Goal: Task Accomplishment & Management: Complete application form

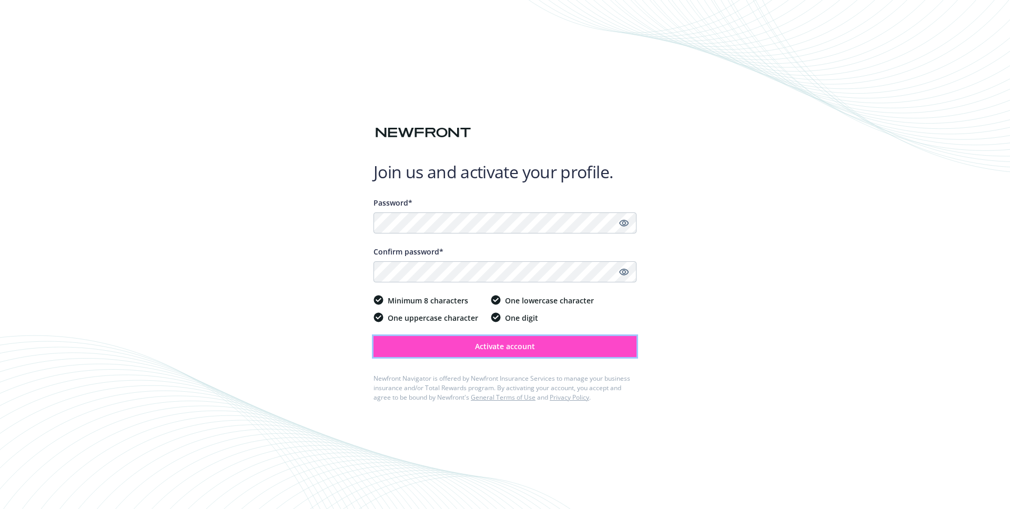
click at [454, 340] on button "Activate account" at bounding box center [504, 346] width 263 height 21
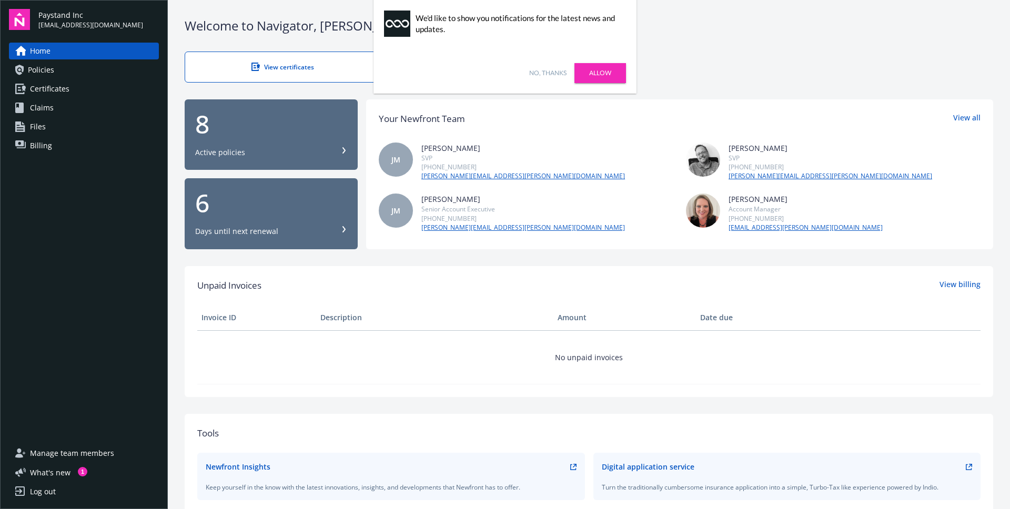
click at [580, 68] on link "Allow" at bounding box center [600, 73] width 52 height 20
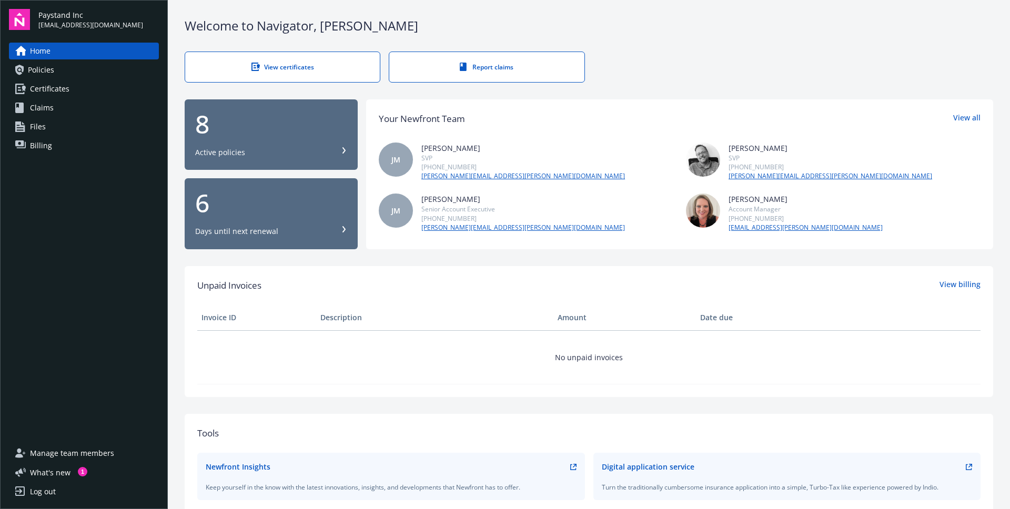
click at [313, 234] on div "Days until next renewal" at bounding box center [271, 231] width 152 height 11
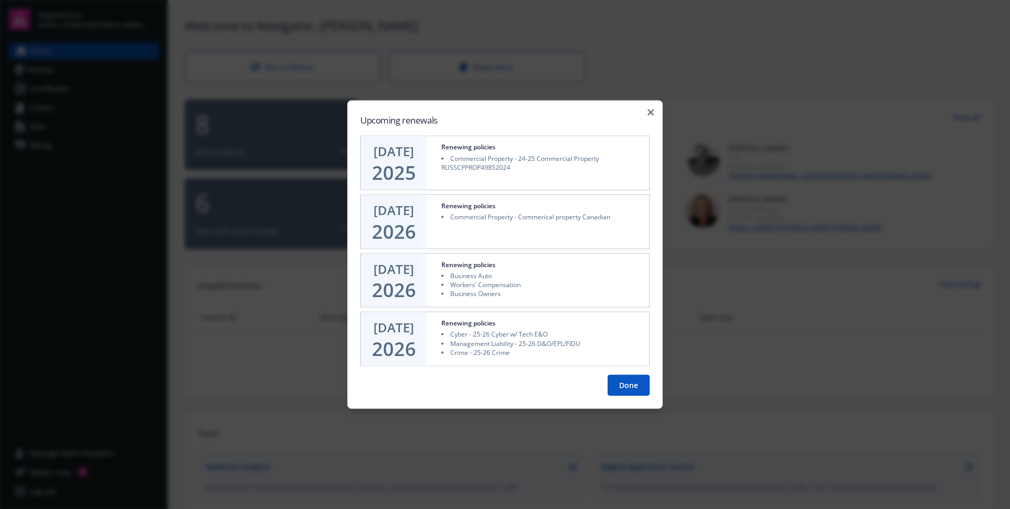
click at [650, 106] on div "Upcoming renewals [DATE] Renewing policies Commercial Property - 24-25 Commerci…" at bounding box center [505, 254] width 316 height 309
click at [651, 108] on div "Upcoming renewals [DATE] Renewing policies Commercial Property - 24-25 Commerci…" at bounding box center [505, 254] width 316 height 309
click at [652, 112] on icon "button" at bounding box center [651, 112] width 6 height 6
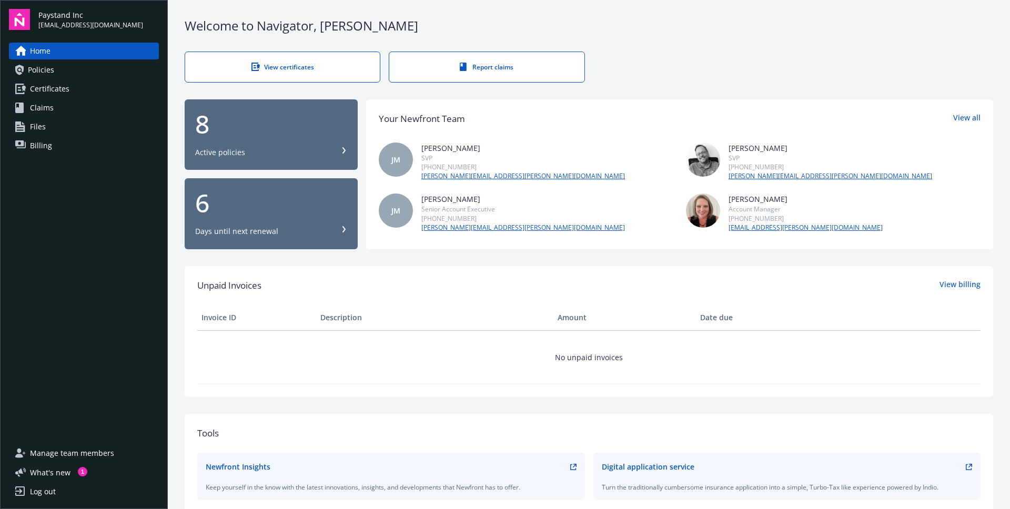
click at [45, 70] on span "Policies" at bounding box center [41, 70] width 26 height 17
